Goal: Find specific page/section: Find specific page/section

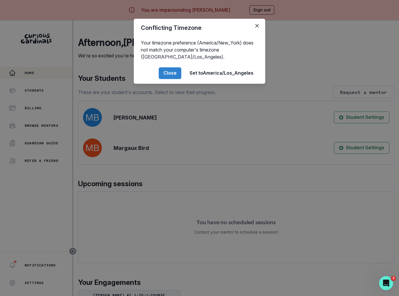
click at [135, 200] on div "Conflicting Timezone Your timezone preference (America/New_York) does not match…" at bounding box center [199, 148] width 399 height 296
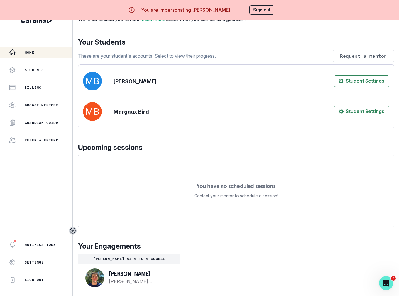
scroll to position [15, 0]
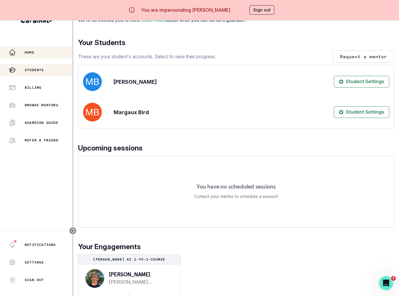
click at [45, 65] on button "Students" at bounding box center [36, 70] width 72 height 12
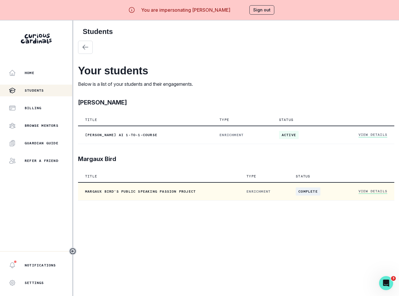
click at [369, 190] on link "View Details" at bounding box center [372, 191] width 29 height 5
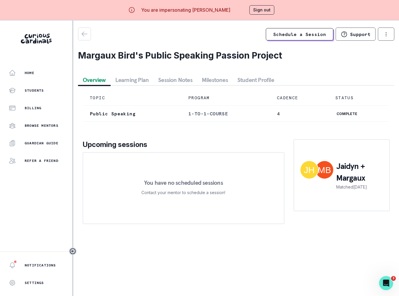
click at [245, 81] on button "Student Profile" at bounding box center [255, 80] width 46 height 11
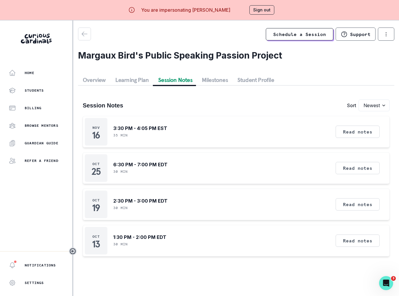
click at [189, 80] on button "Session Notes" at bounding box center [175, 80] width 44 height 11
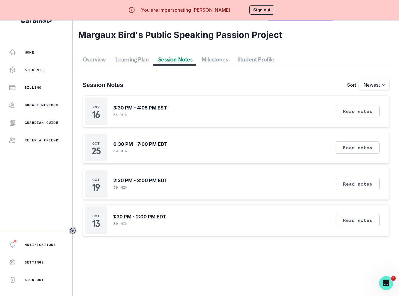
click at [269, 9] on button "Sign out" at bounding box center [261, 9] width 25 height 9
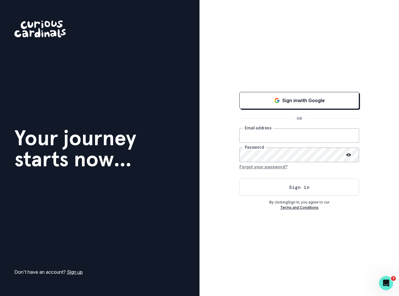
type input "[PERSON_NAME][EMAIL_ADDRESS][DOMAIN_NAME]"
click at [304, 194] on button "Sign in" at bounding box center [299, 187] width 120 height 17
